Goal: Check status: Check status

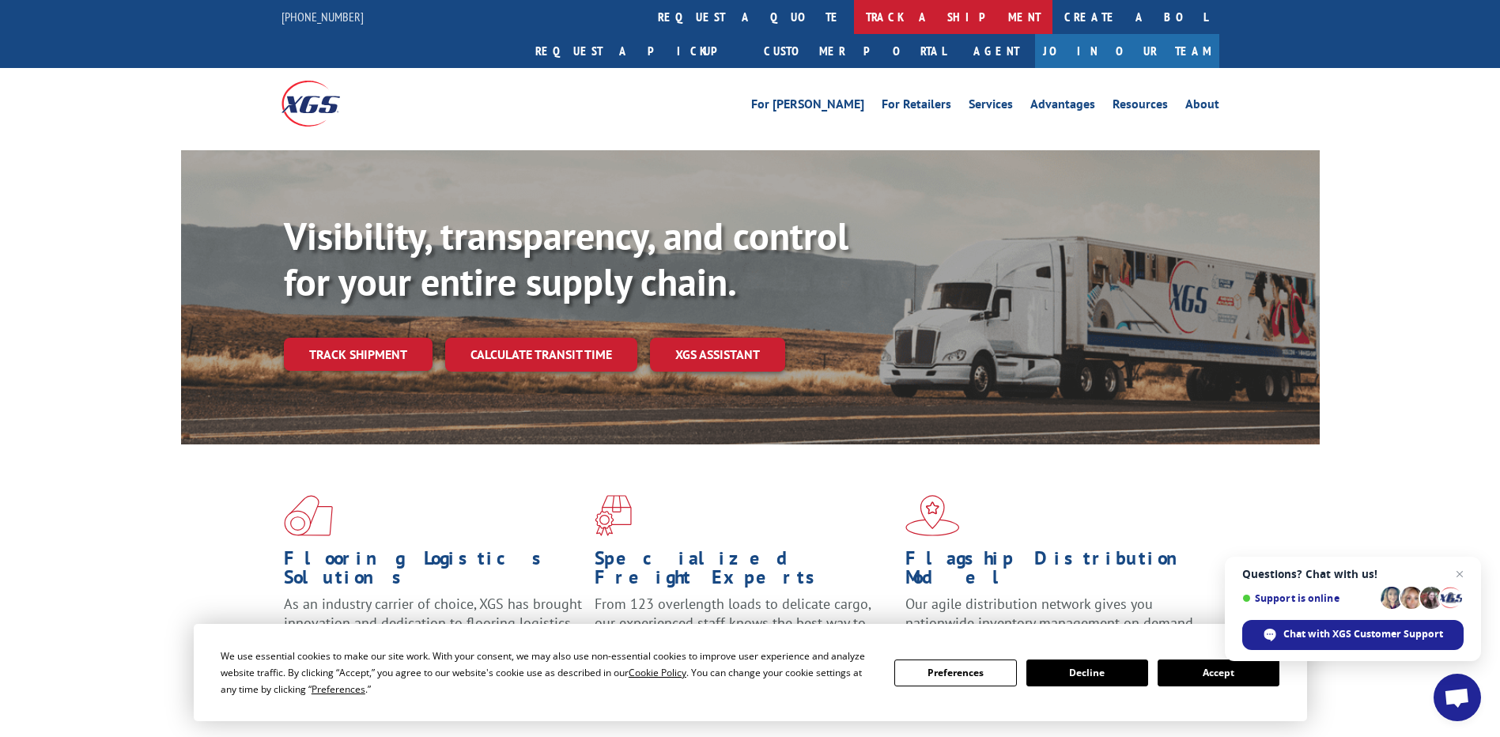
click at [854, 21] on link "track a shipment" at bounding box center [953, 17] width 198 height 34
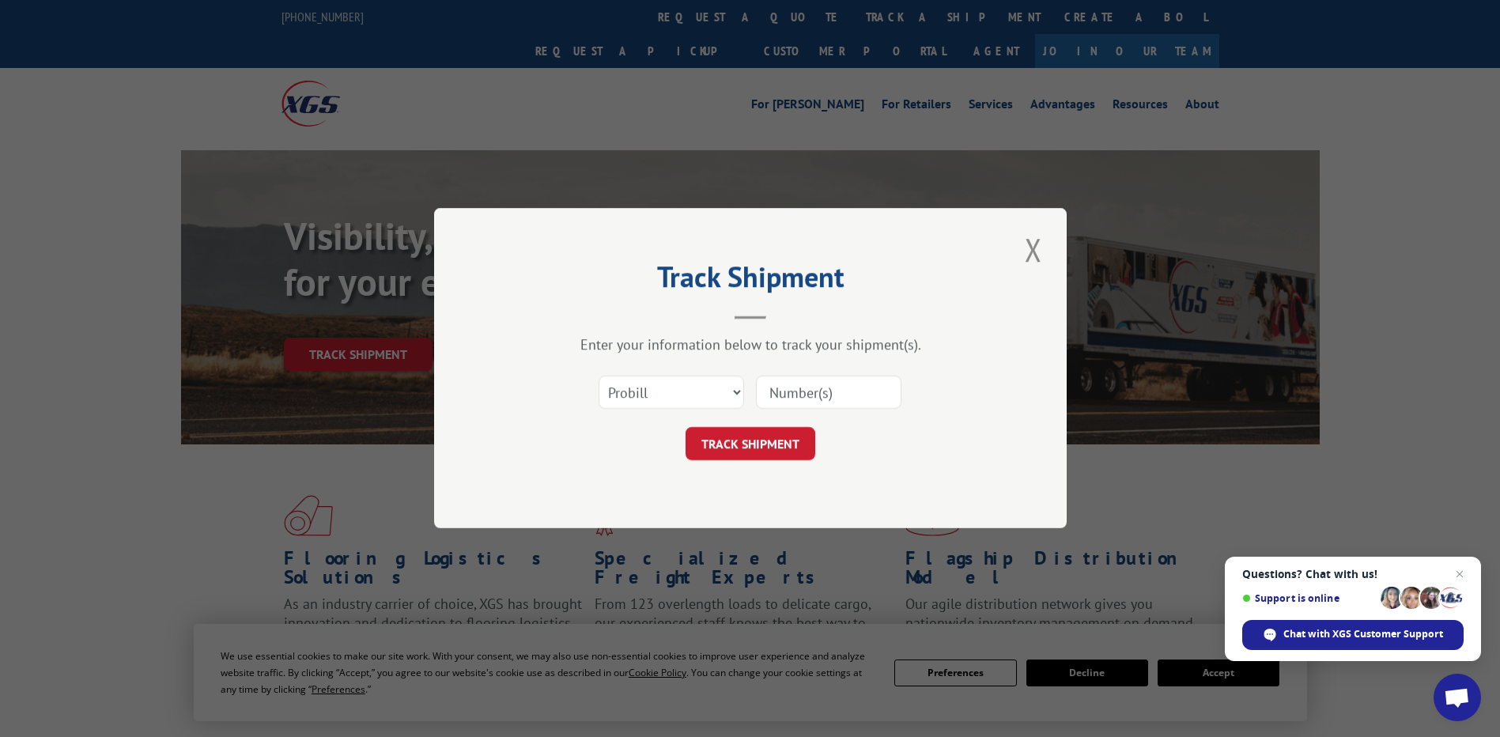
click at [827, 390] on input at bounding box center [829, 392] width 146 height 33
type input "54387644"
click button "TRACK SHIPMENT" at bounding box center [751, 444] width 130 height 33
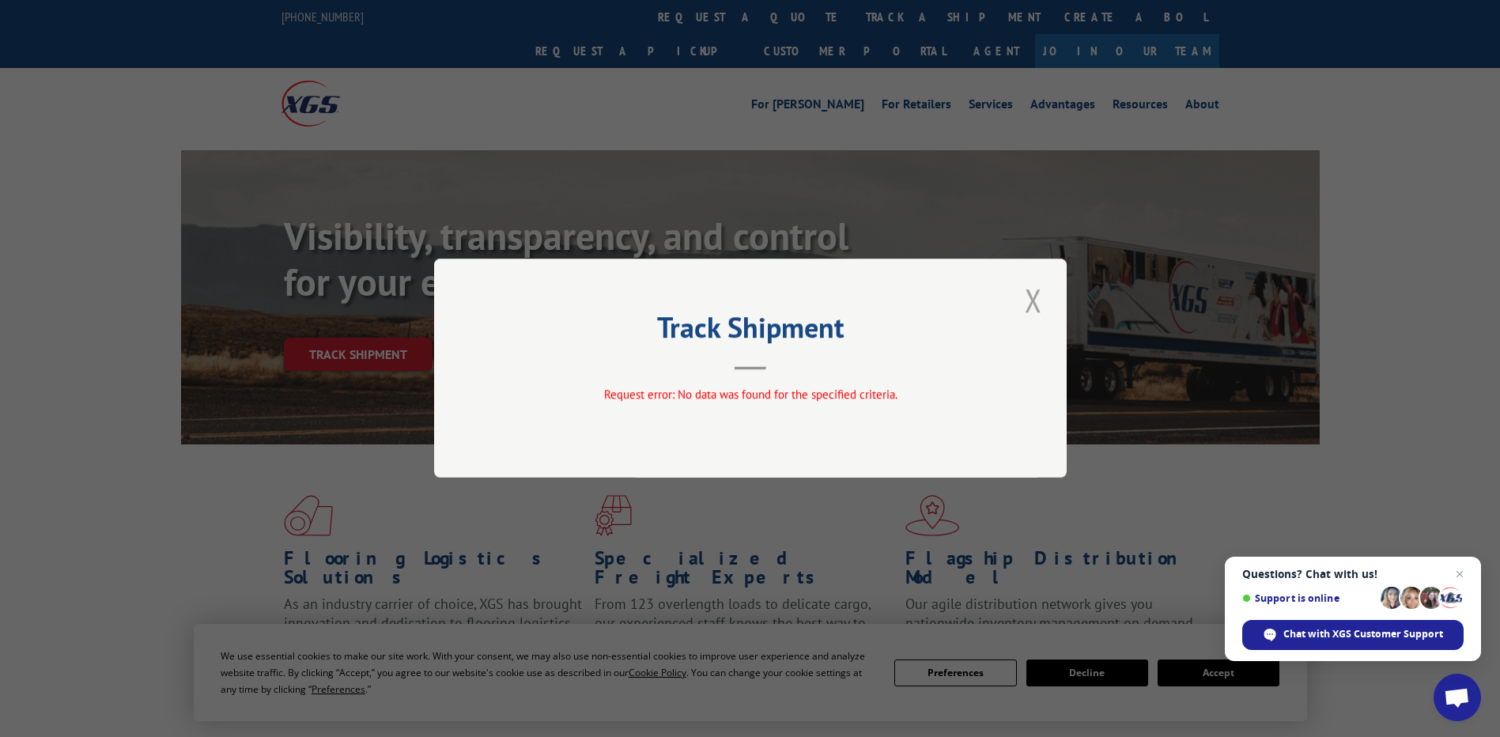
click at [1028, 297] on button "Close modal" at bounding box center [1033, 299] width 27 height 43
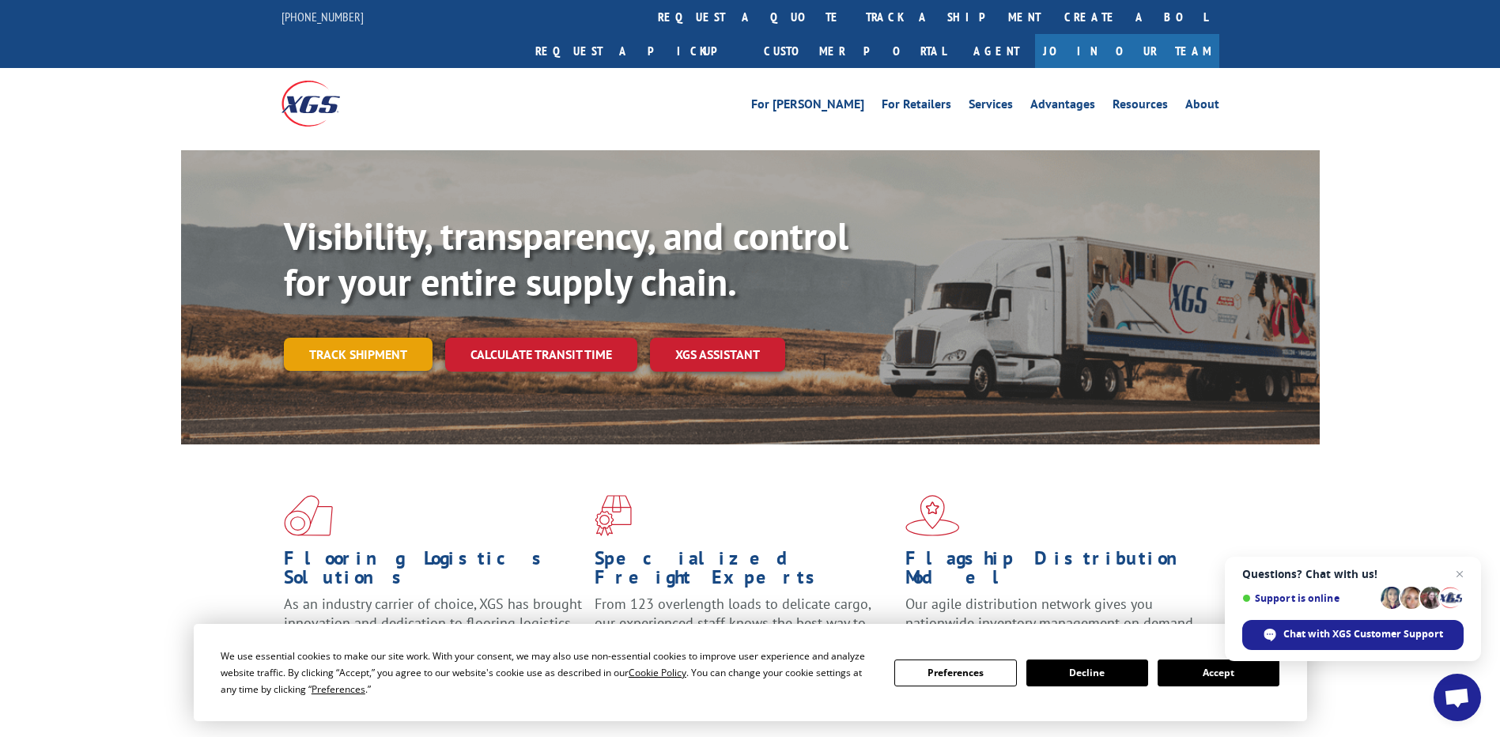
click at [385, 338] on link "Track shipment" at bounding box center [358, 354] width 149 height 33
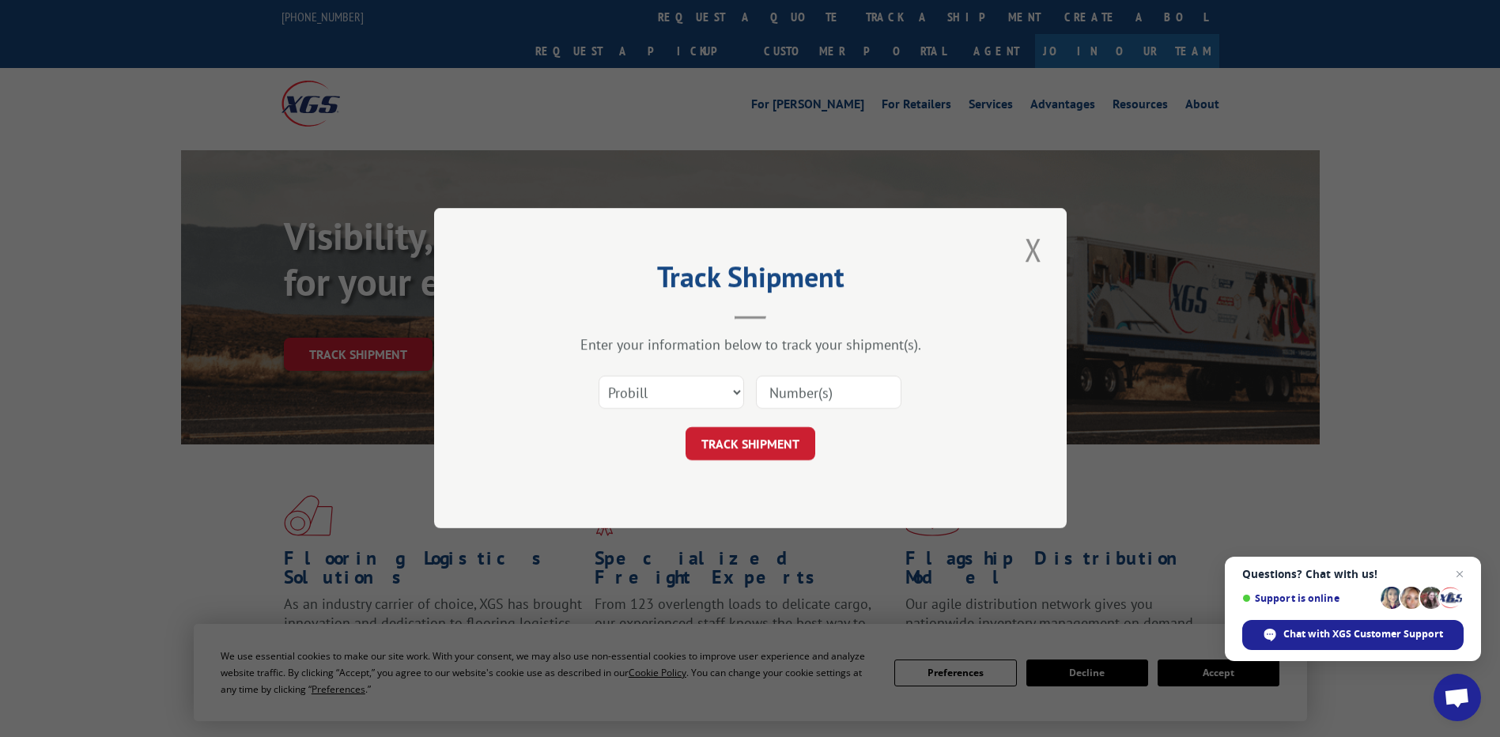
click at [785, 396] on input at bounding box center [829, 392] width 146 height 33
paste input "54387644"
type input "54387644"
click at [761, 438] on button "TRACK SHIPMENT" at bounding box center [751, 444] width 130 height 33
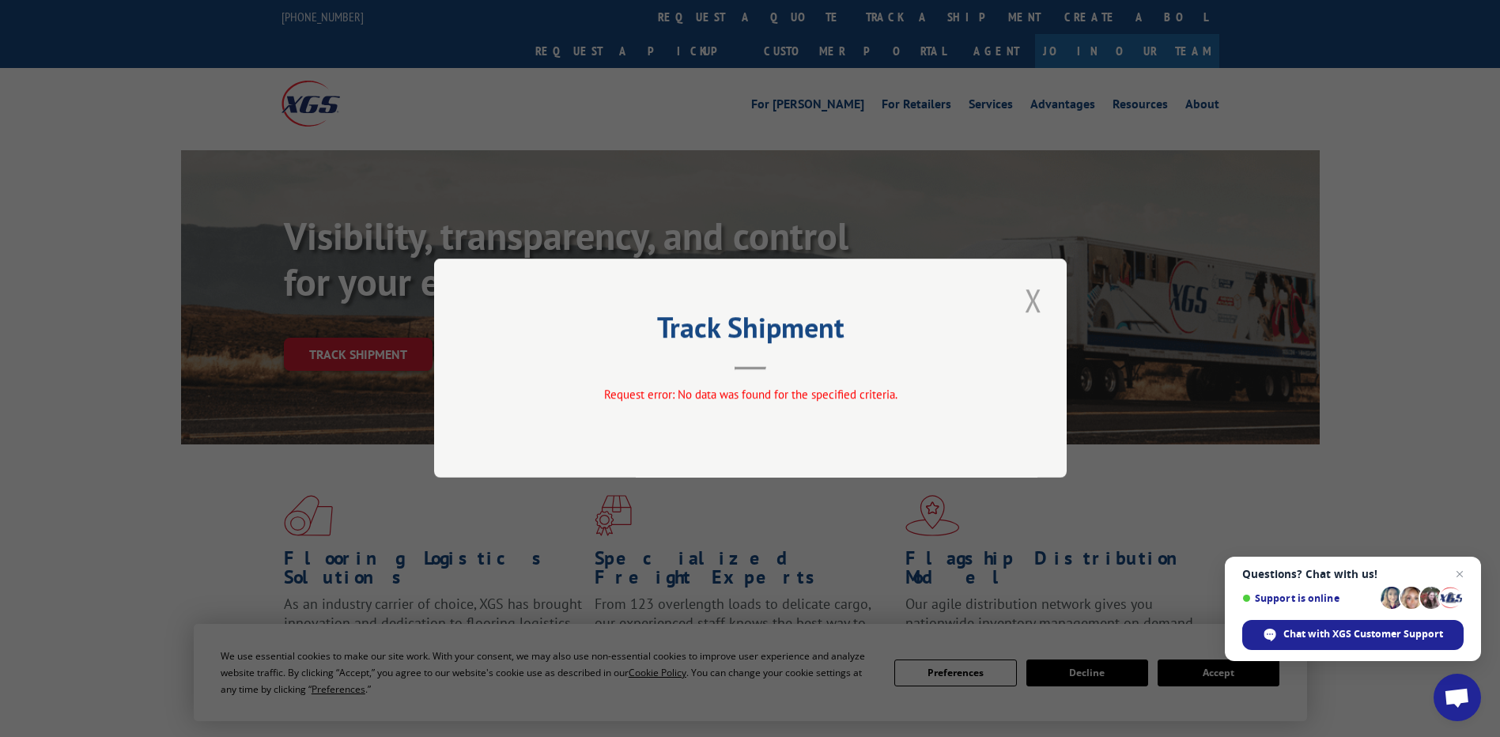
click at [1035, 299] on button "Close modal" at bounding box center [1033, 299] width 27 height 43
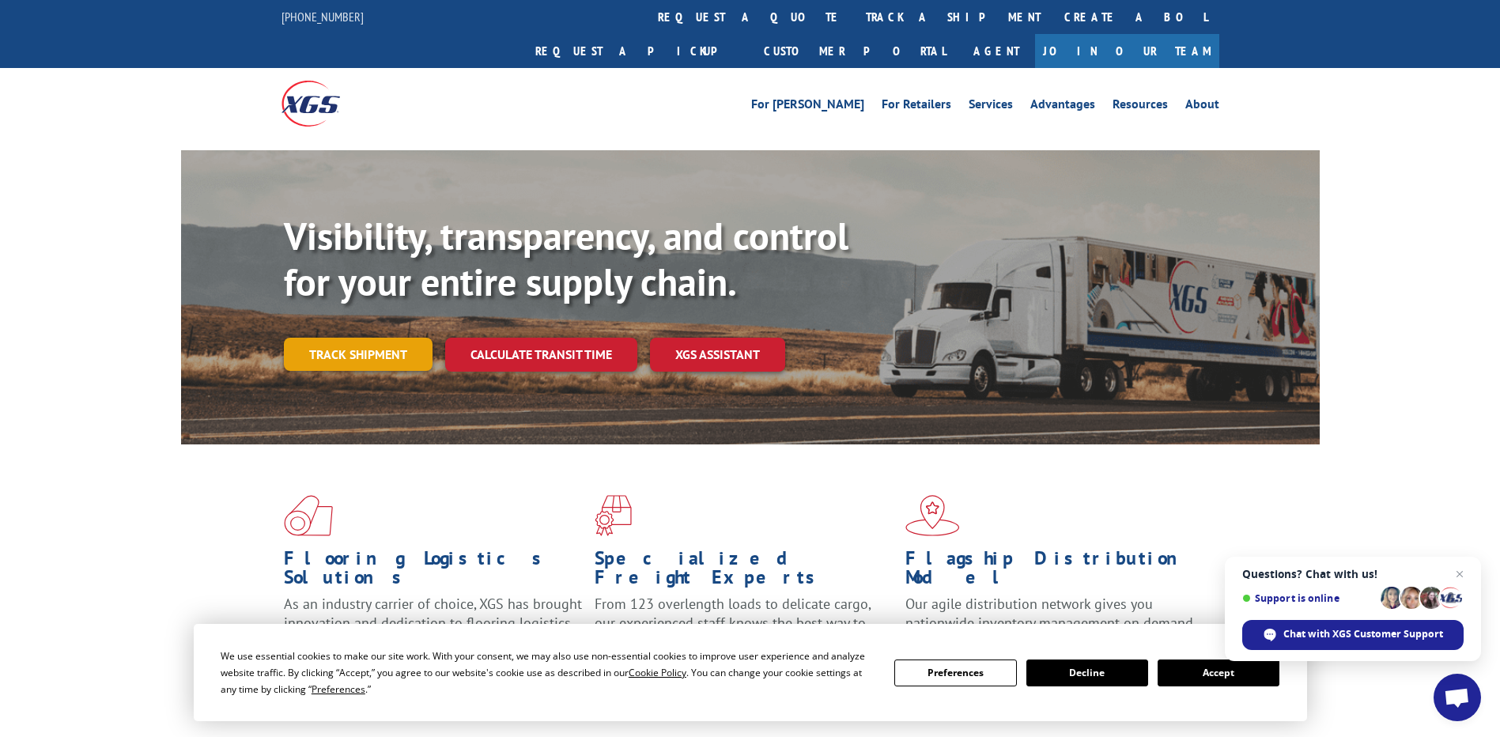
click at [330, 338] on link "Track shipment" at bounding box center [358, 354] width 149 height 33
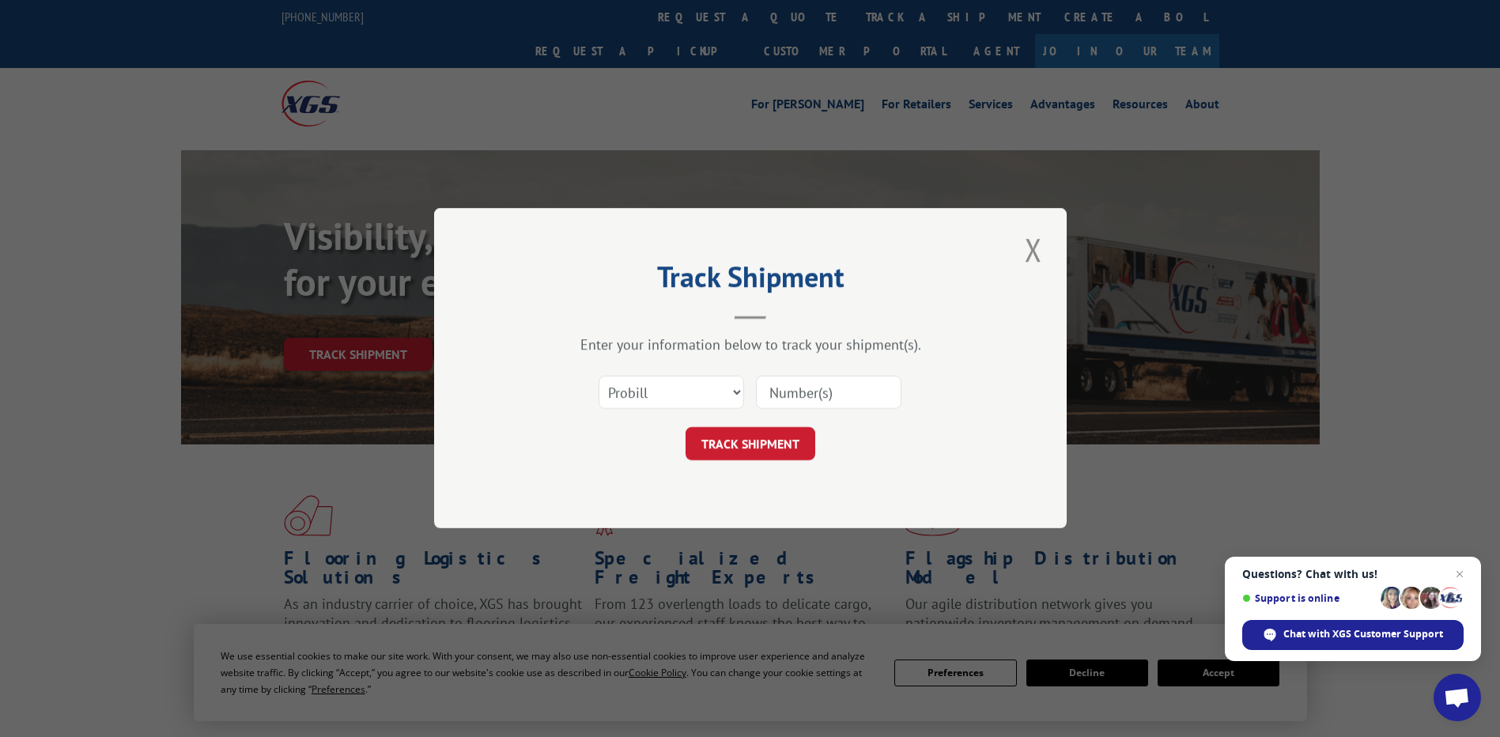
click at [825, 386] on input at bounding box center [829, 392] width 146 height 33
paste input "54387644"
type input "54387644"
click button "TRACK SHIPMENT" at bounding box center [751, 444] width 130 height 33
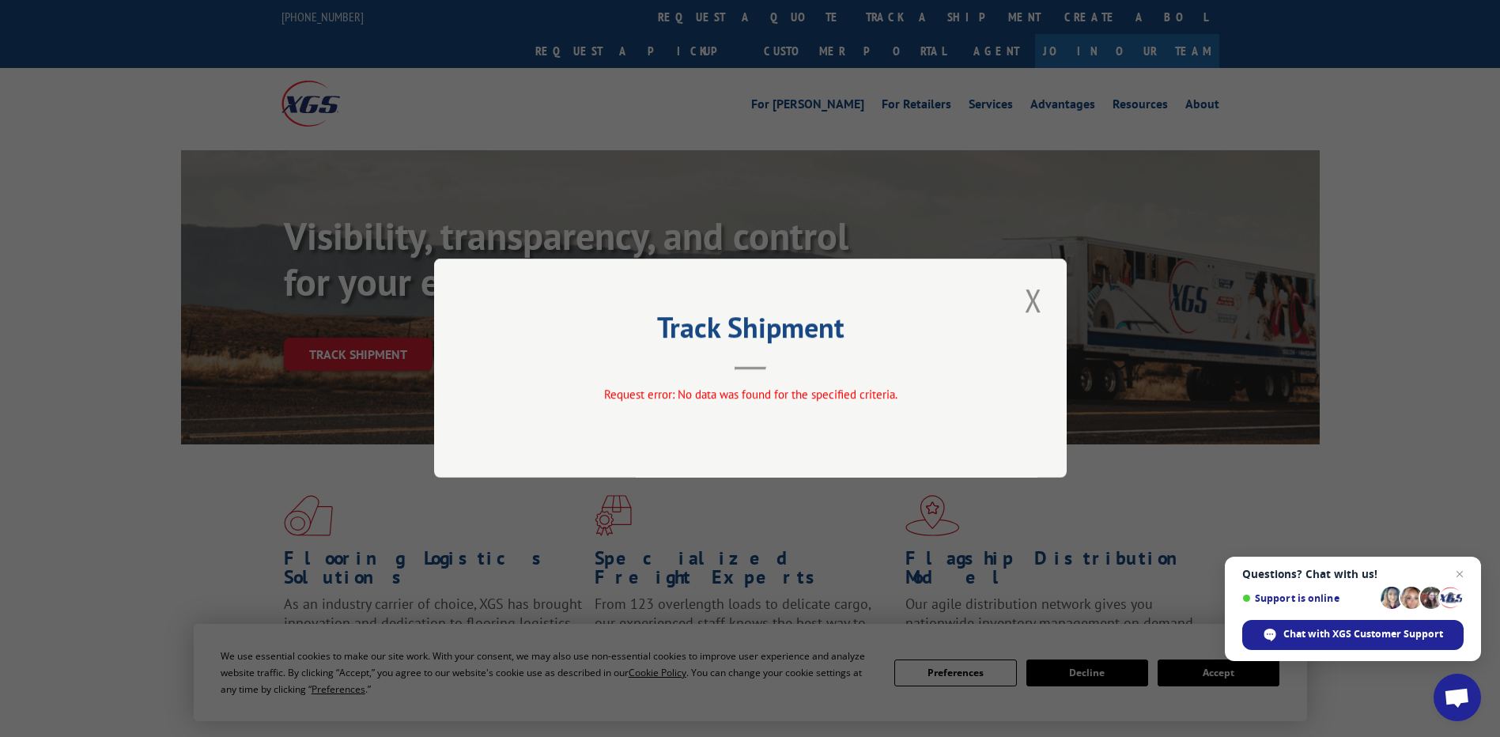
click at [1055, 301] on div "Track Shipment Request error: No data was found for the specified criteria." at bounding box center [750, 368] width 633 height 219
click at [1041, 300] on button "Close modal" at bounding box center [1033, 299] width 27 height 43
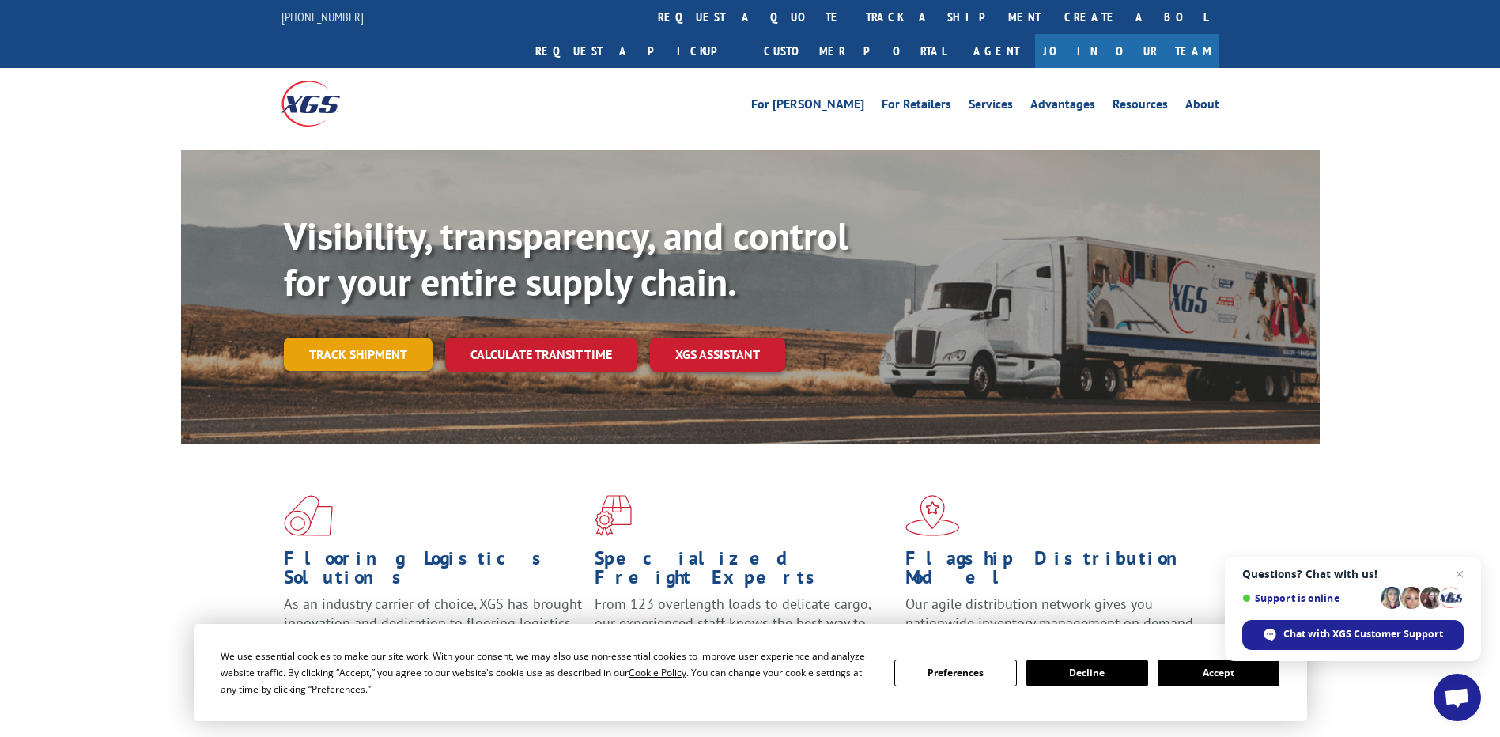
click at [303, 338] on link "Track shipment" at bounding box center [358, 354] width 149 height 33
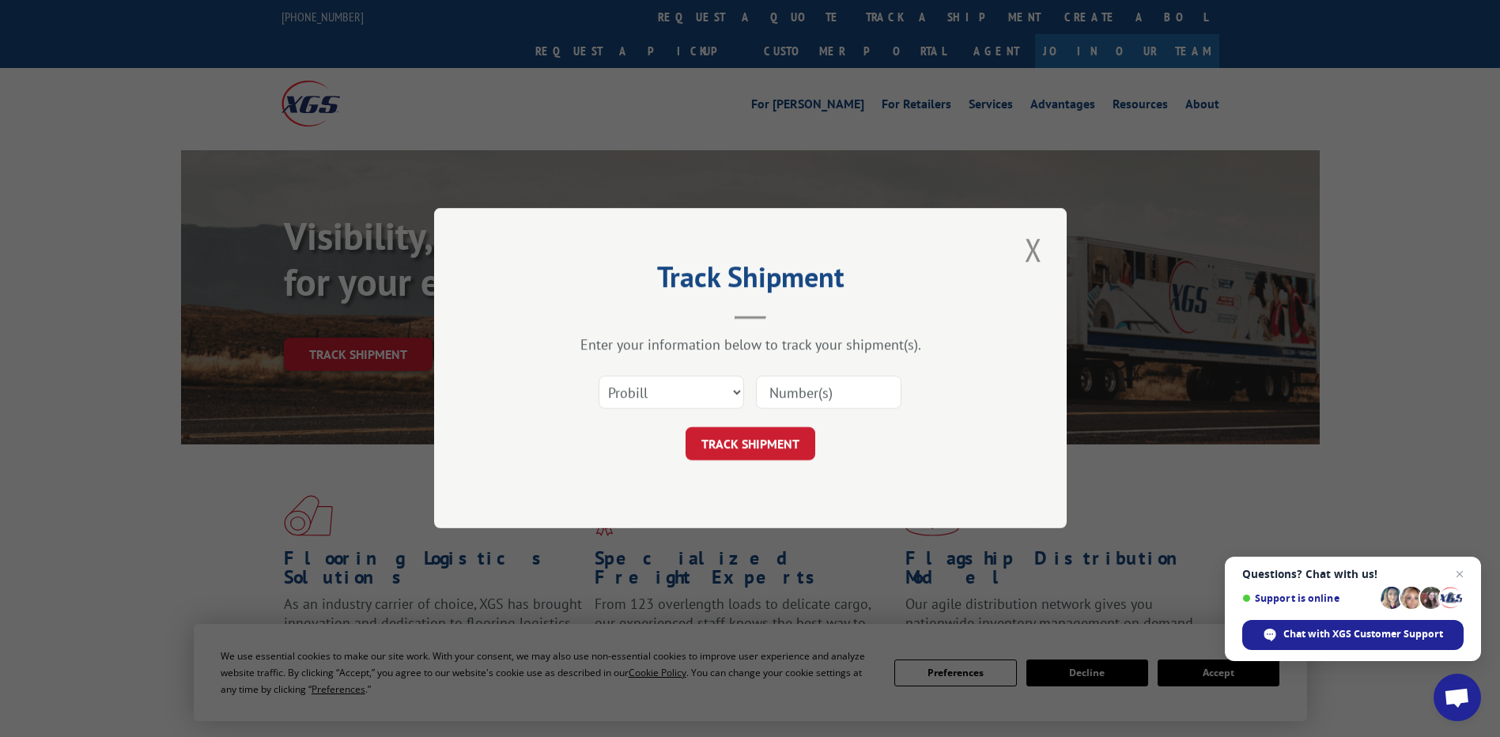
click at [791, 407] on input at bounding box center [829, 392] width 146 height 33
click at [743, 394] on select "Select category... Probill BOL PO" at bounding box center [672, 392] width 146 height 33
select select "bol"
click at [599, 376] on select "Select category... Probill BOL PO" at bounding box center [672, 392] width 146 height 33
click at [796, 389] on input at bounding box center [829, 392] width 146 height 33
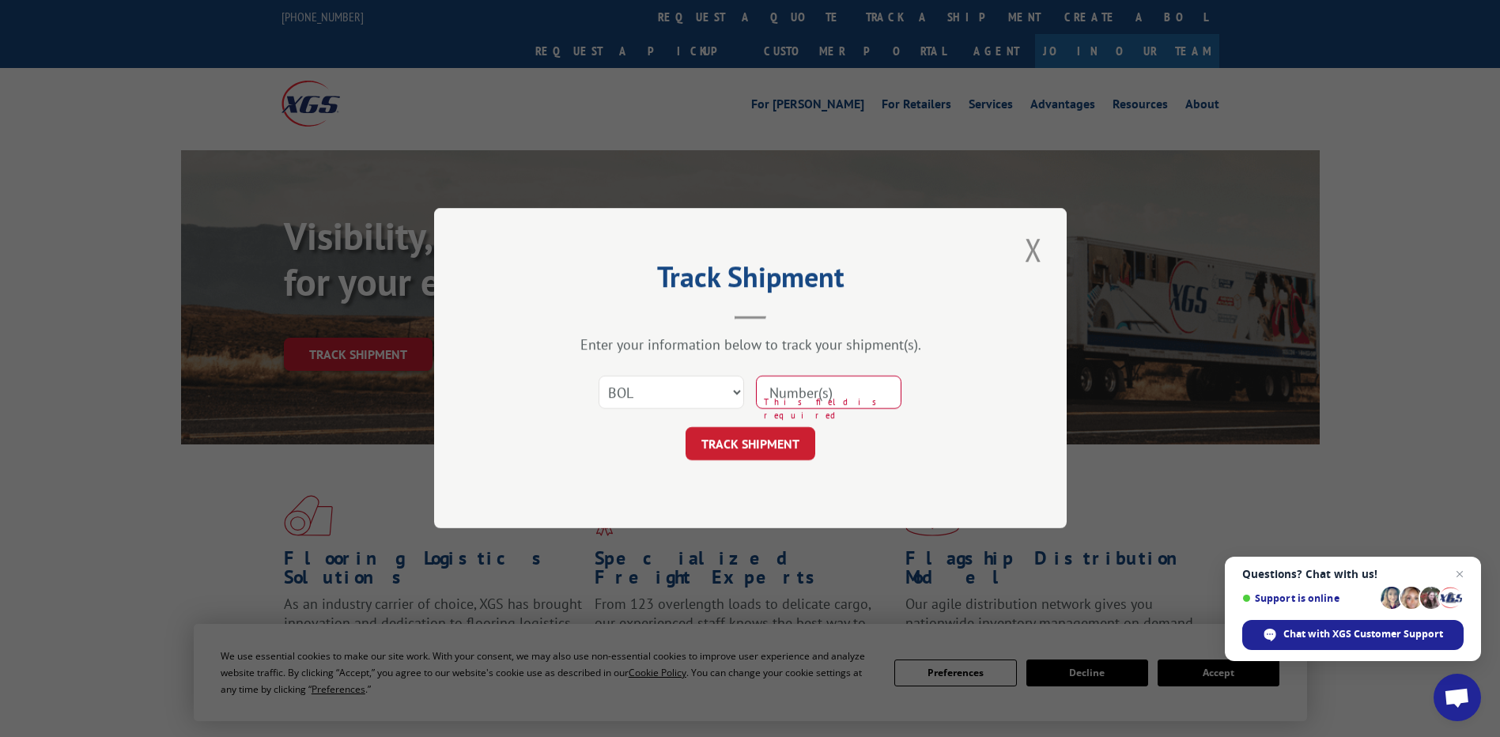
paste input "54387644"
type input "54387644"
click button "TRACK SHIPMENT" at bounding box center [751, 444] width 130 height 33
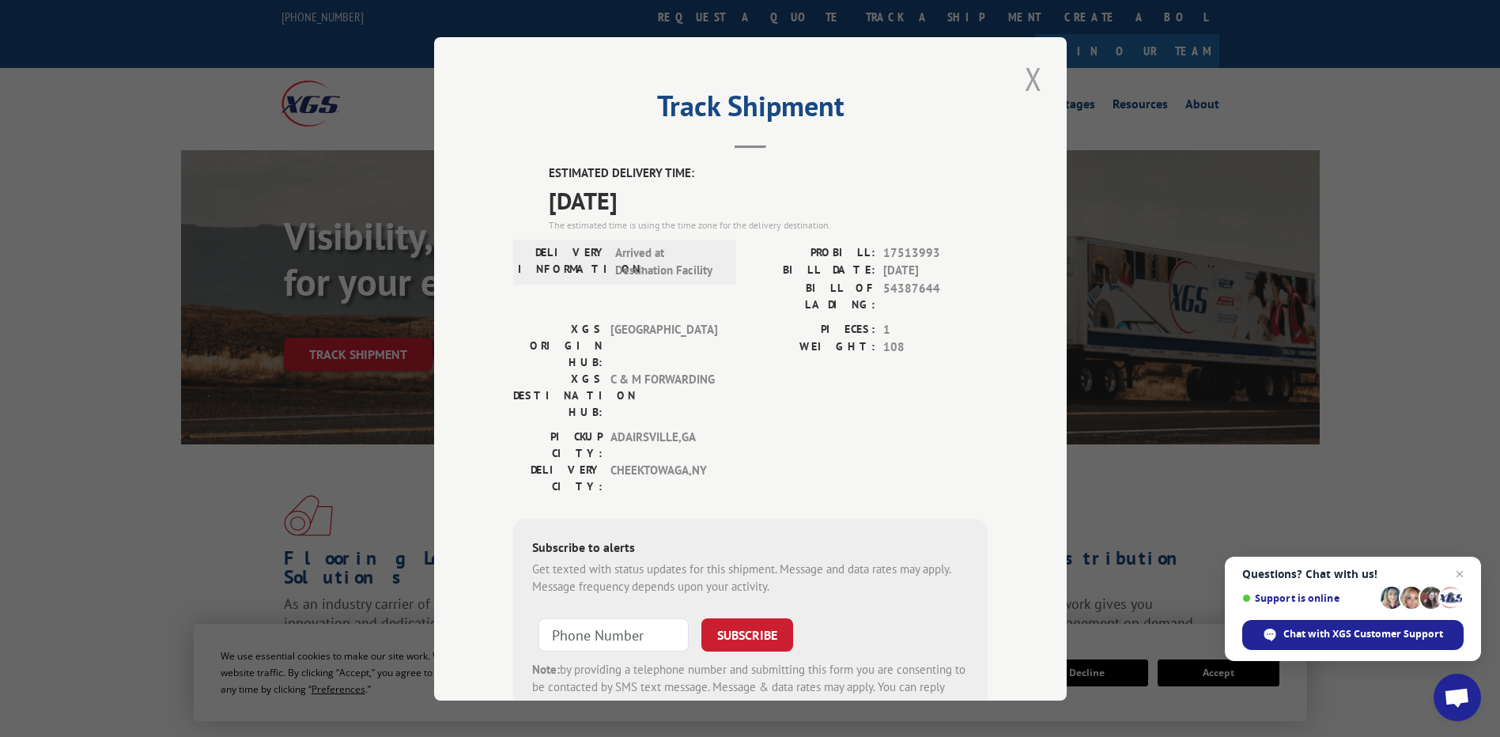
click at [1030, 75] on button "Close modal" at bounding box center [1033, 78] width 27 height 43
